Goal: Entertainment & Leisure: Consume media (video, audio)

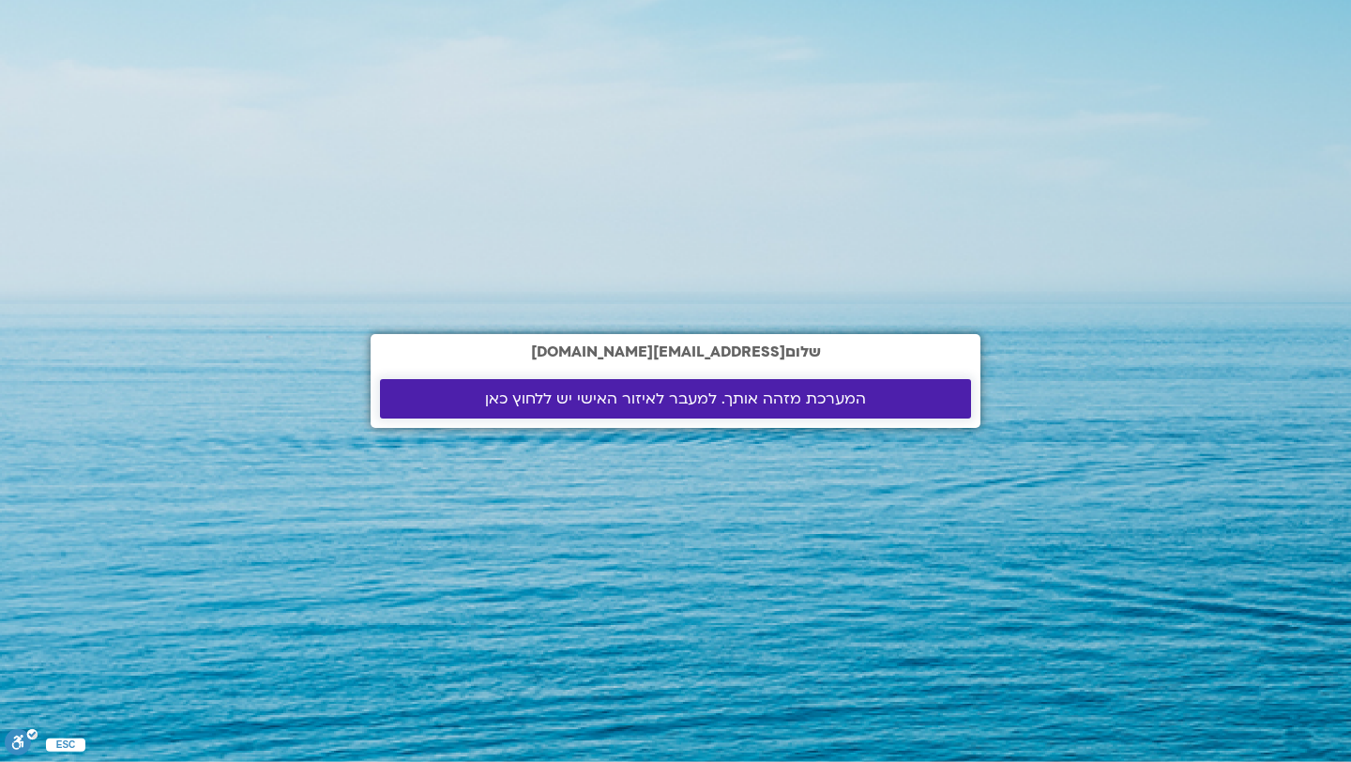
click at [797, 401] on span "המערכת מזהה אותך. למעבר לאיזור האישי יש ללחוץ כאן" at bounding box center [675, 398] width 381 height 17
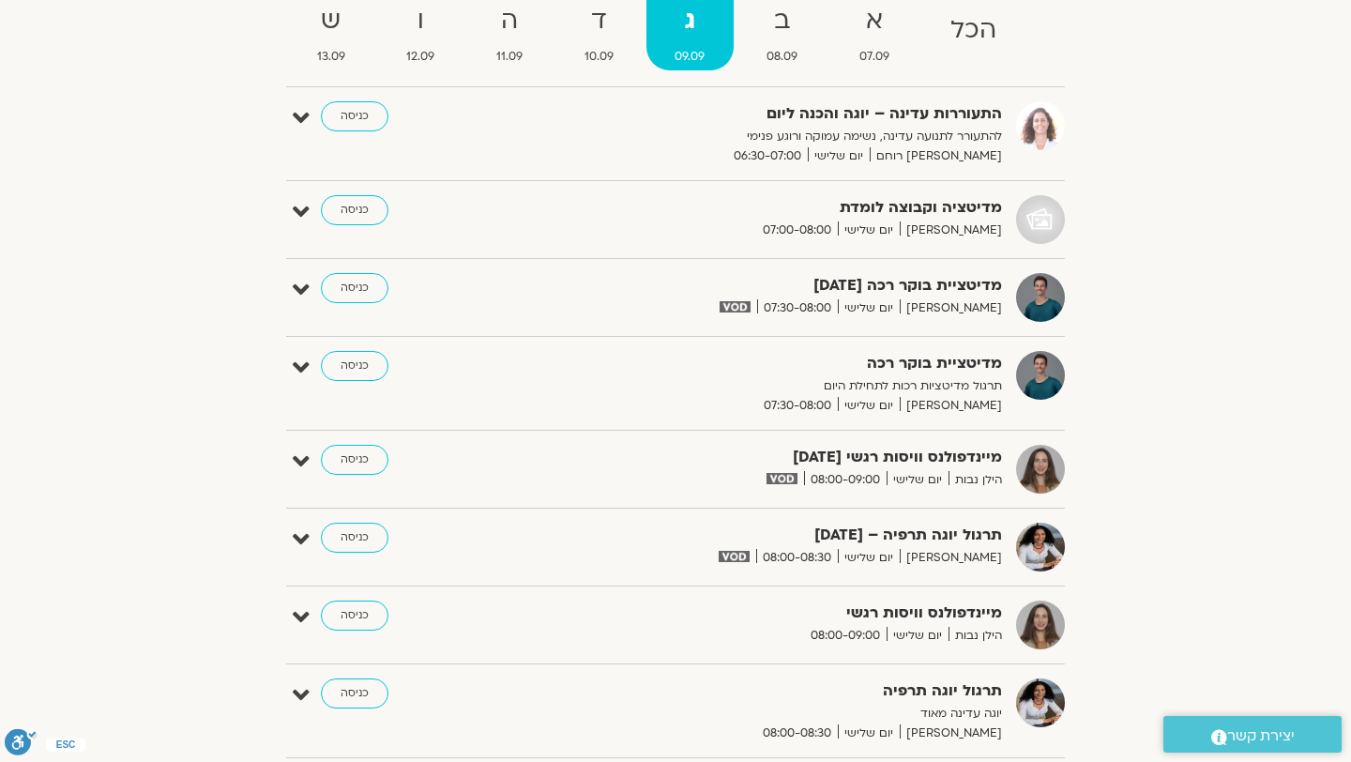
scroll to position [218, 0]
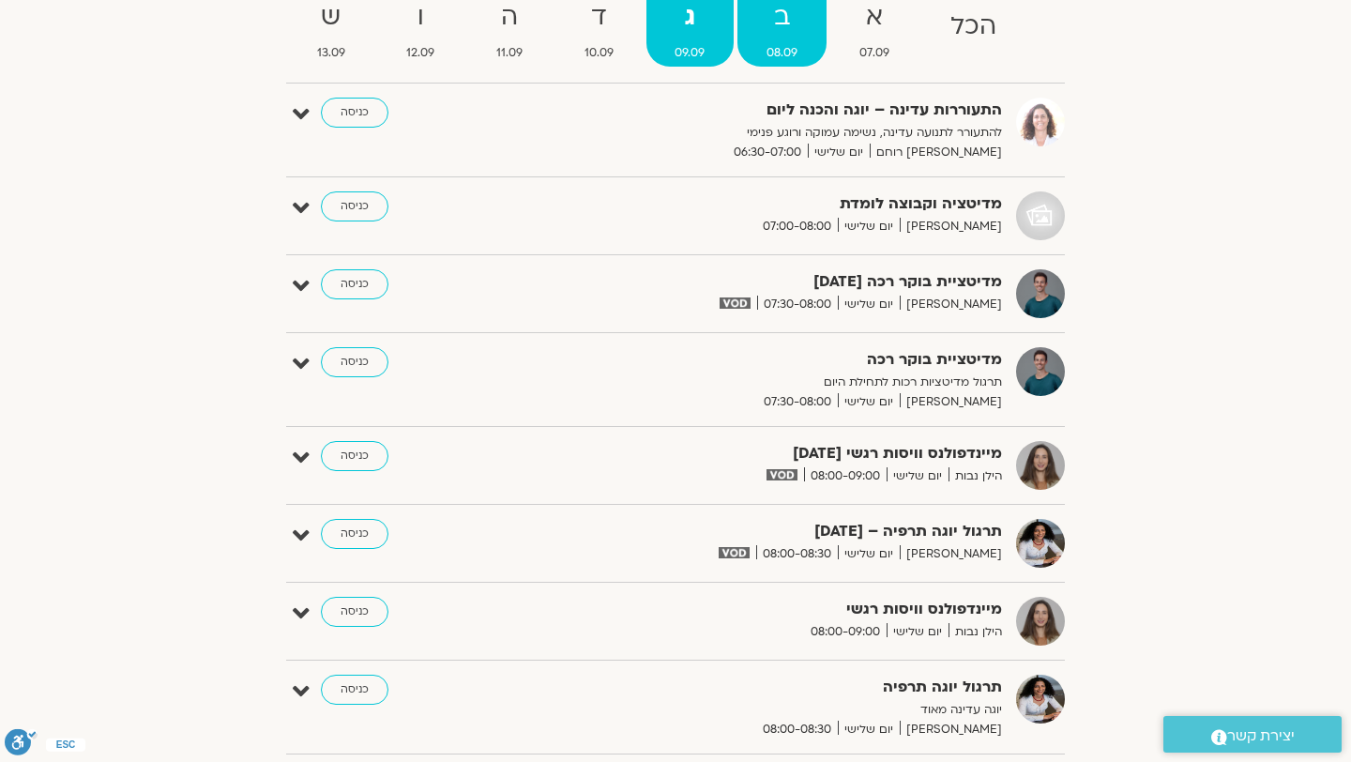
click at [774, 48] on span "08.09" at bounding box center [781, 53] width 89 height 20
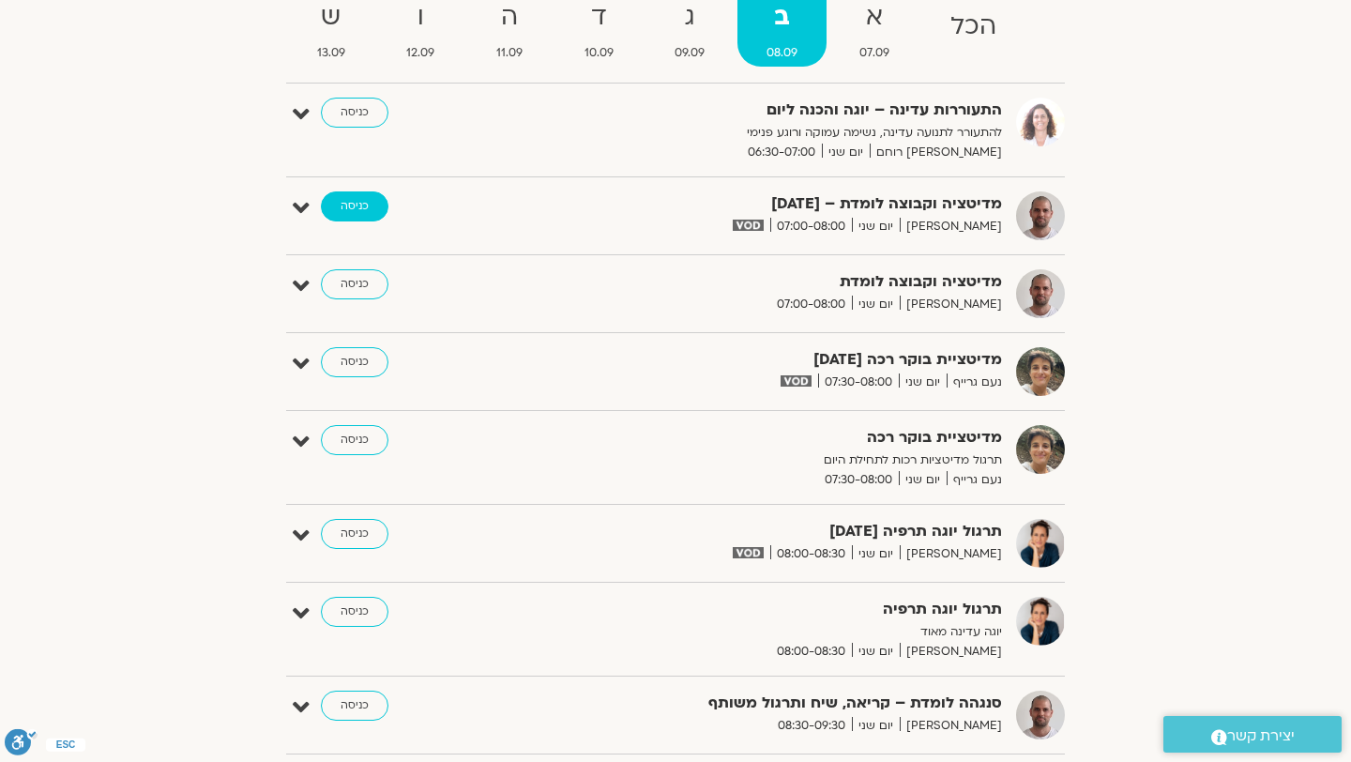
click at [359, 212] on link "כניסה" at bounding box center [355, 206] width 68 height 30
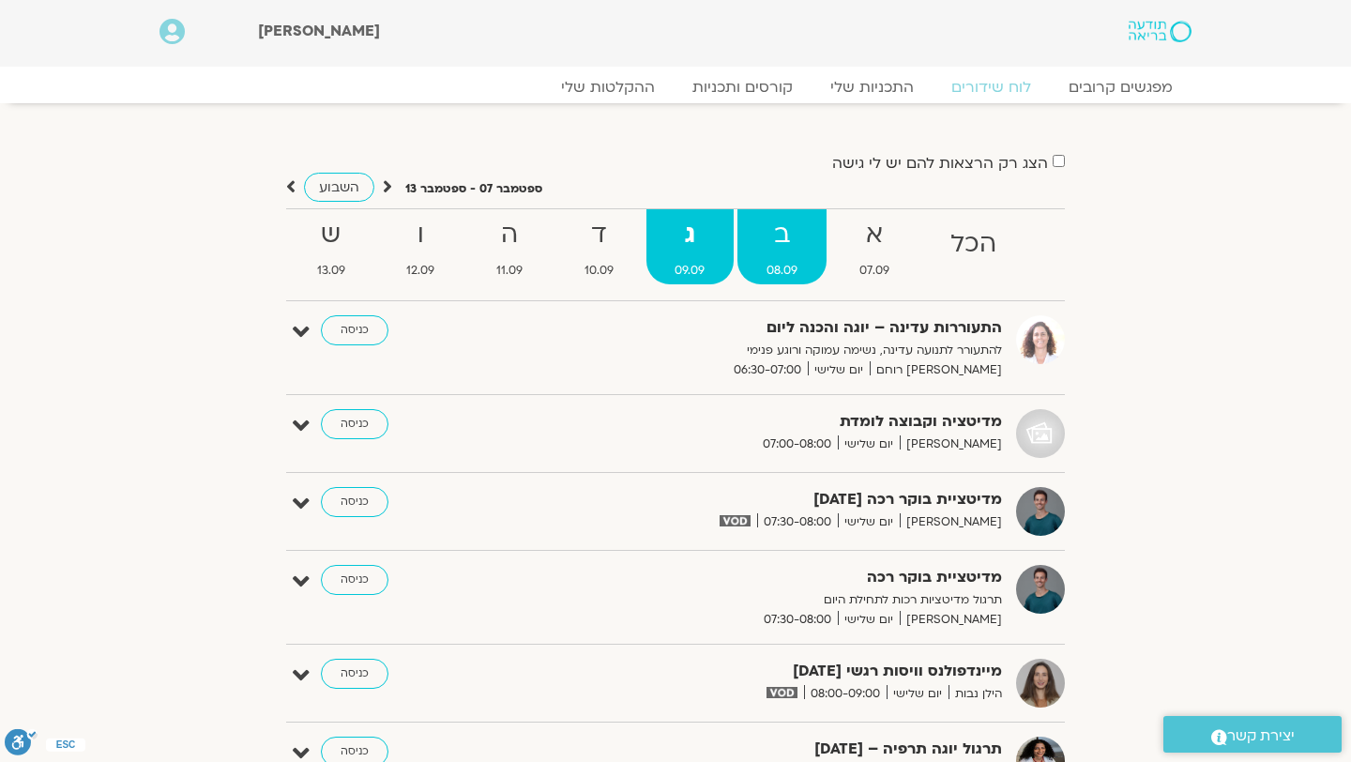
click at [782, 249] on strong "ב" at bounding box center [781, 235] width 89 height 42
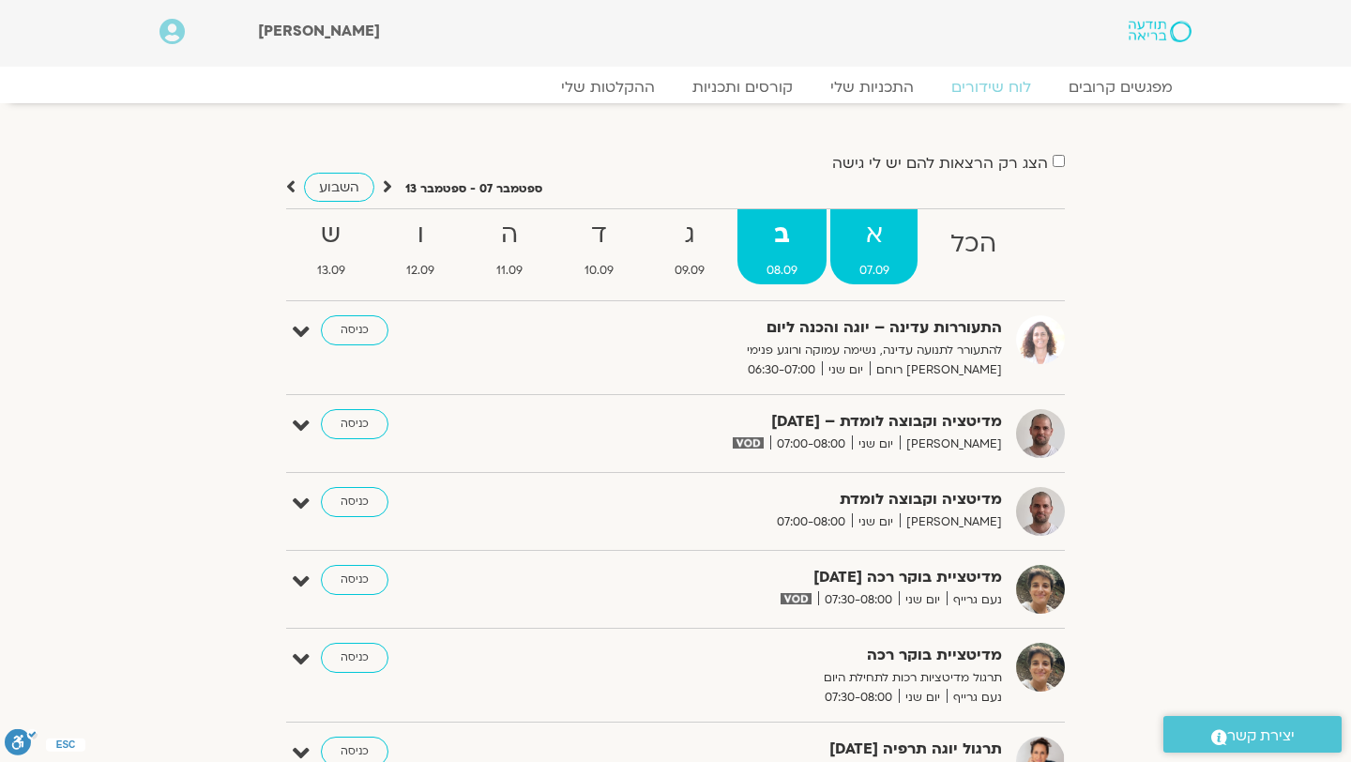
click at [859, 266] on span "07.09" at bounding box center [874, 271] width 88 height 20
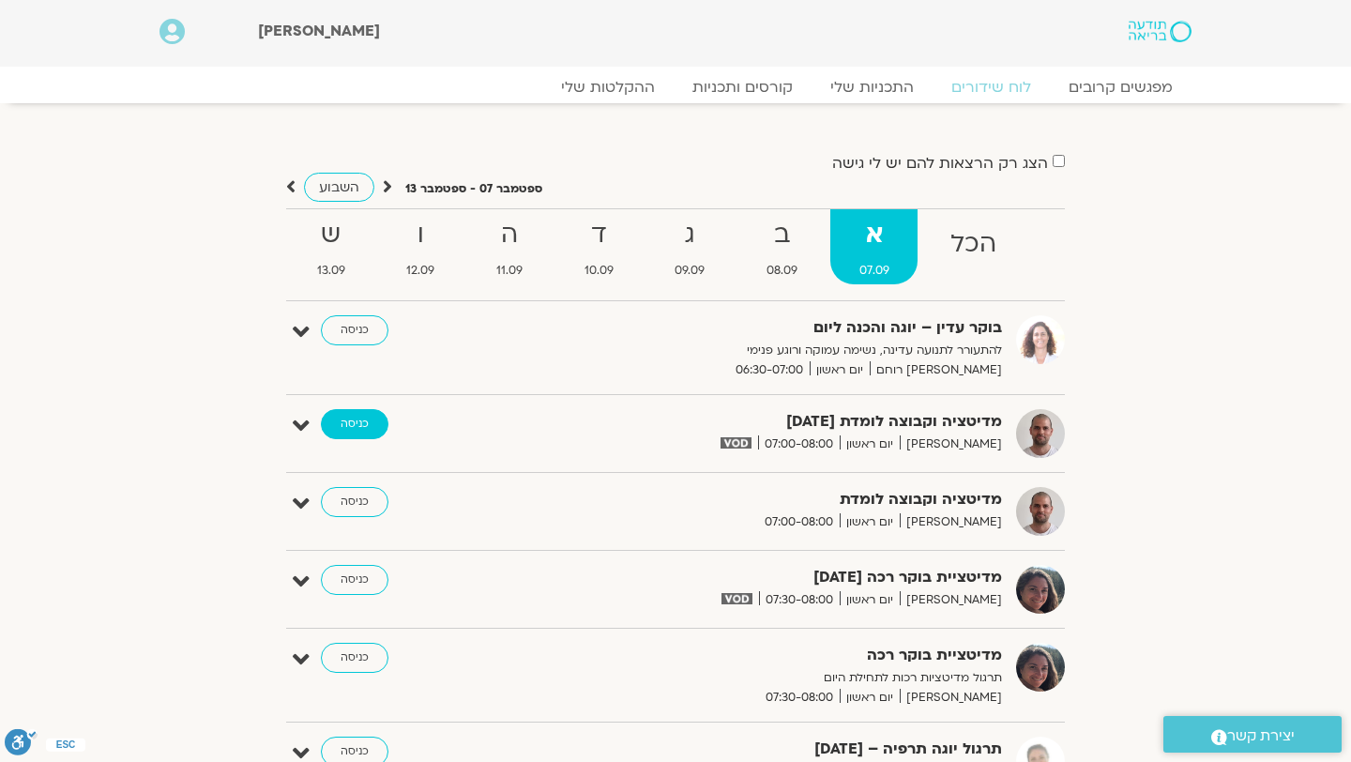
click at [352, 417] on link "כניסה" at bounding box center [355, 424] width 68 height 30
